Goal: Transaction & Acquisition: Purchase product/service

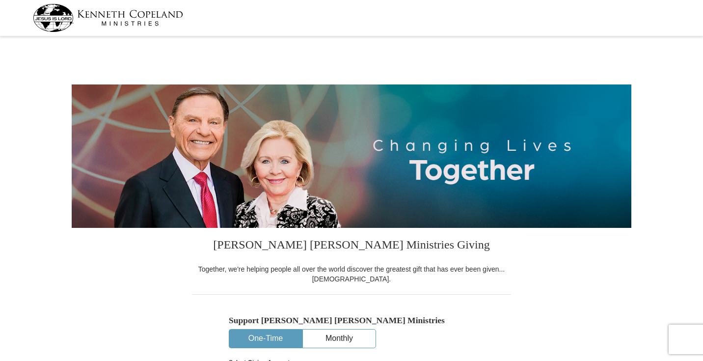
select select "CA"
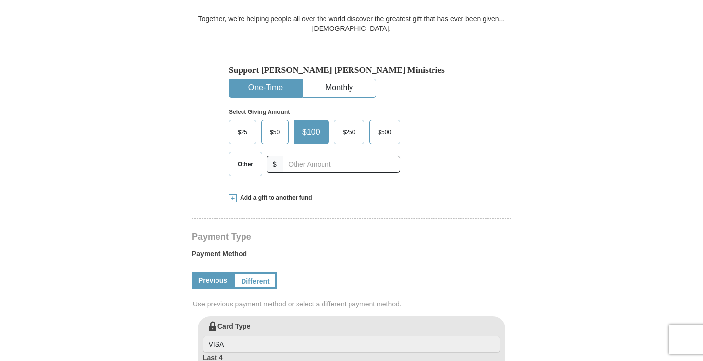
scroll to position [251, 0]
click at [279, 128] on span "$50" at bounding box center [275, 131] width 20 height 15
click at [0, 0] on input "$50" at bounding box center [0, 0] width 0 height 0
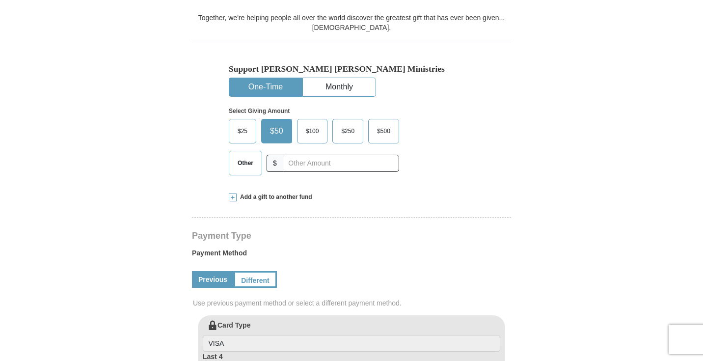
click at [251, 168] on span "Other" at bounding box center [246, 163] width 26 height 15
click at [0, 0] on input "Other" at bounding box center [0, 0] width 0 height 0
click at [275, 133] on span "$50" at bounding box center [275, 131] width 20 height 15
click at [0, 0] on input "$50" at bounding box center [0, 0] width 0 height 0
click at [249, 164] on span "Other" at bounding box center [246, 163] width 26 height 15
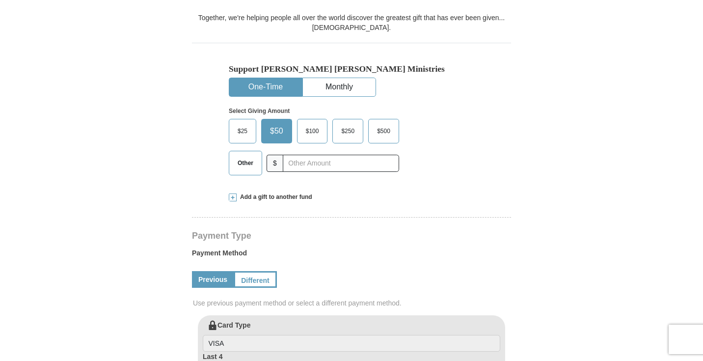
click at [0, 0] on input "Other" at bounding box center [0, 0] width 0 height 0
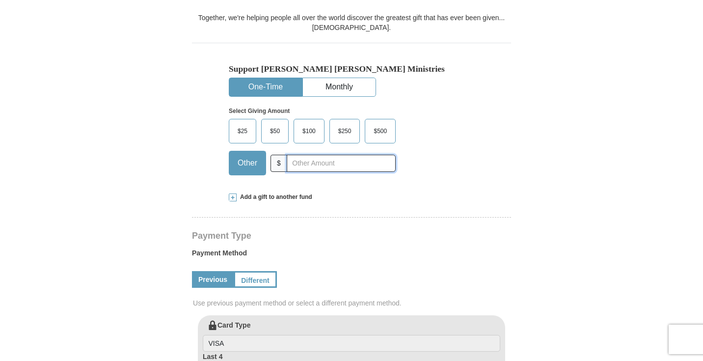
click at [310, 166] on input "text" at bounding box center [341, 163] width 109 height 17
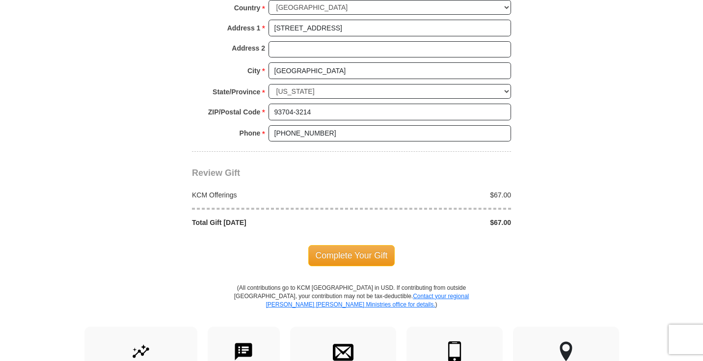
scroll to position [773, 0]
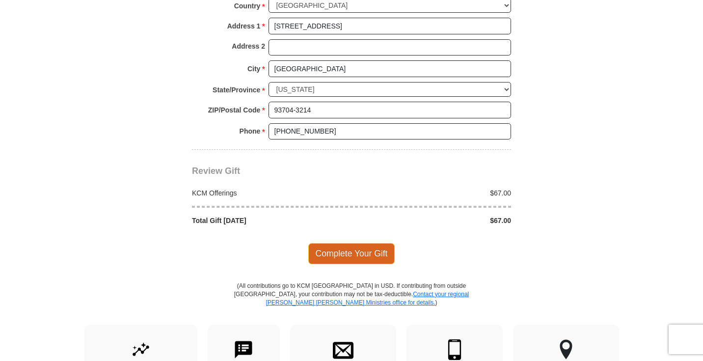
type input "67.00"
click at [336, 243] on span "Complete Your Gift" at bounding box center [351, 253] width 87 height 21
